Goal: Find specific page/section: Find specific page/section

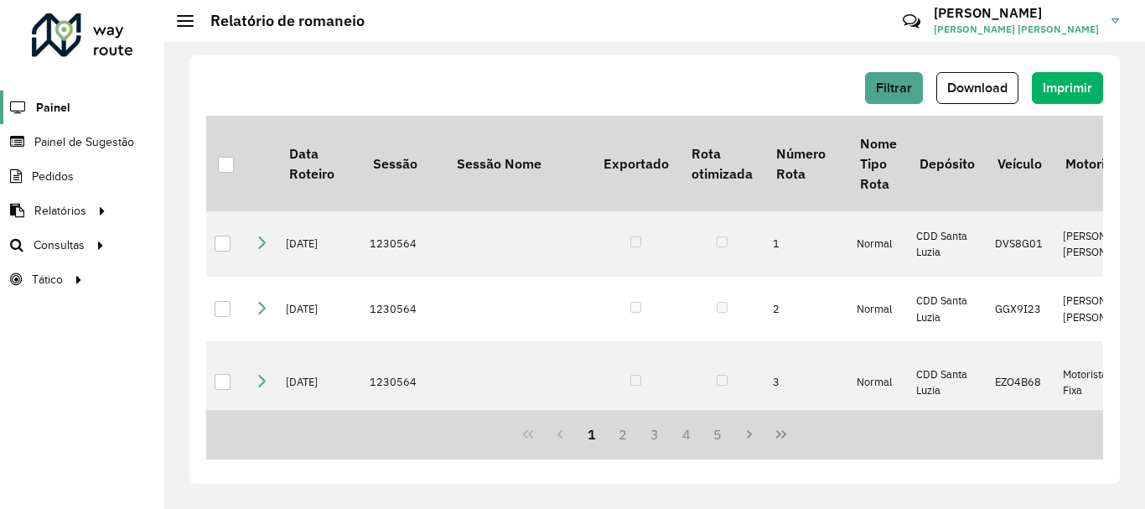
click at [50, 112] on span "Painel" at bounding box center [53, 108] width 34 height 18
